Goal: Task Accomplishment & Management: Manage account settings

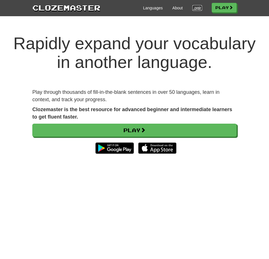
click at [198, 7] on link "Login" at bounding box center [198, 8] width 10 height 6
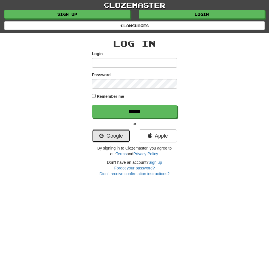
click at [107, 133] on link "Google" at bounding box center [111, 135] width 38 height 13
